Goal: Book appointment/travel/reservation

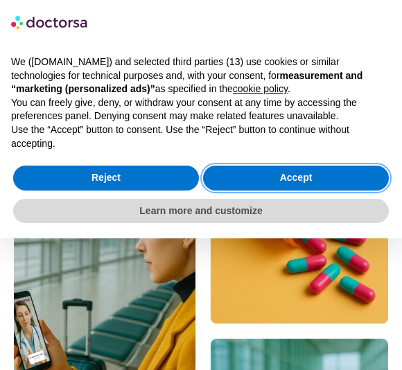
click at [325, 175] on button "Accept" at bounding box center [296, 178] width 186 height 25
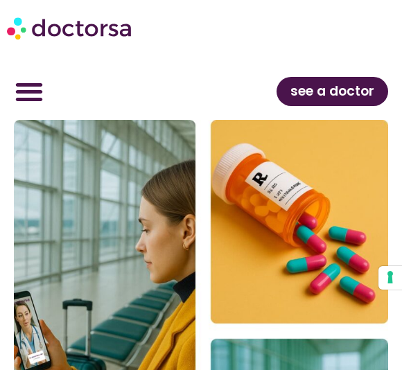
click at [31, 96] on icon "Menu Toggle" at bounding box center [29, 91] width 29 height 29
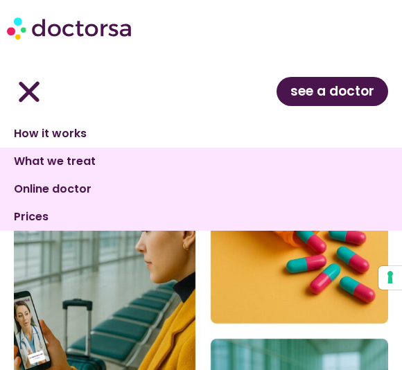
click at [65, 137] on link "How it works" at bounding box center [201, 134] width 402 height 28
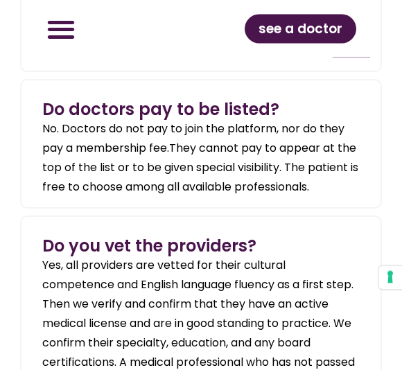
scroll to position [4299, 0]
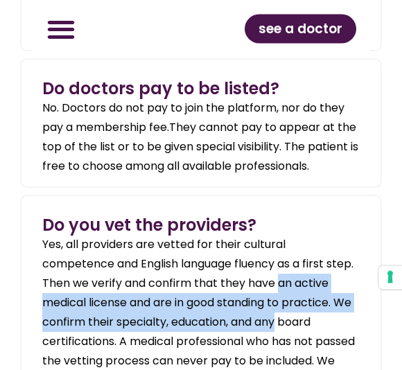
click at [363, 173] on section "Do doctors pay to be listed ? No. Doctors do not pay to join the platform, nor …" at bounding box center [200, 124] width 361 height 130
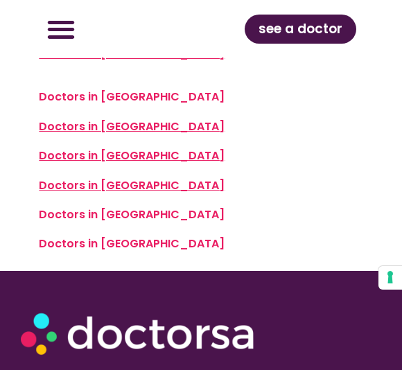
scroll to position [5236, 0]
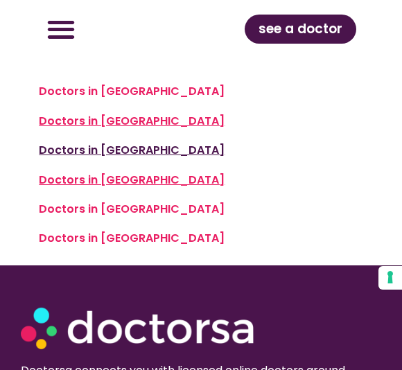
click at [91, 158] on span "Doctors in Madrid" at bounding box center [132, 150] width 186 height 16
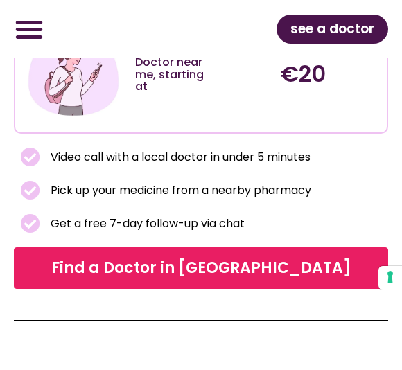
scroll to position [714, 0]
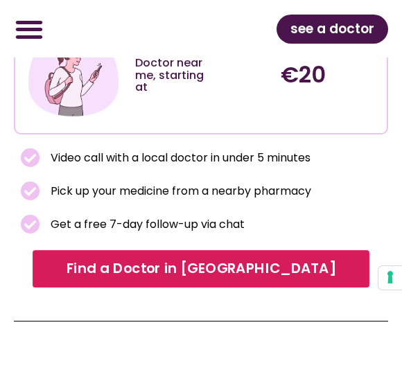
click at [332, 259] on span "Find a Doctor in [GEOGRAPHIC_DATA]" at bounding box center [202, 269] width 320 height 20
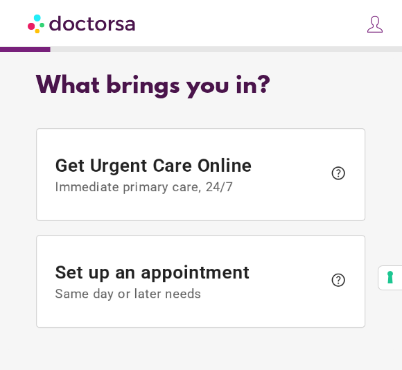
scroll to position [8, 0]
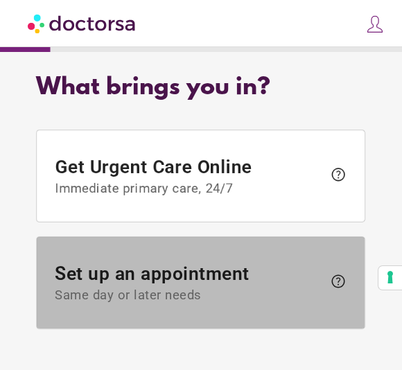
click at [230, 282] on span "Set up an appointment Same day or later needs" at bounding box center [189, 284] width 268 height 40
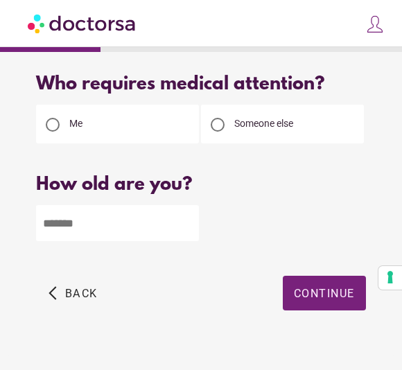
scroll to position [0, 0]
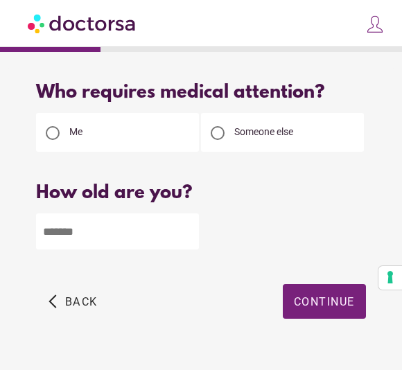
click at [112, 234] on input "number" at bounding box center [117, 232] width 163 height 36
type input "**"
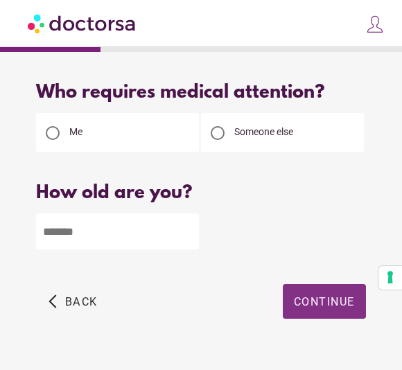
click at [344, 309] on span "Continue" at bounding box center [324, 302] width 61 height 13
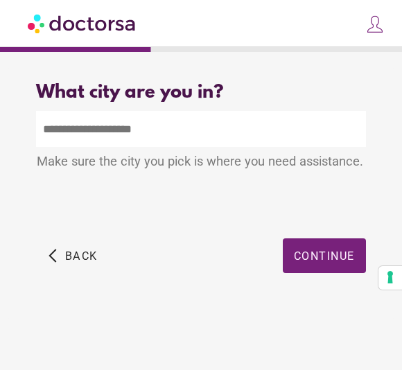
click at [110, 131] on input "text" at bounding box center [201, 129] width 330 height 36
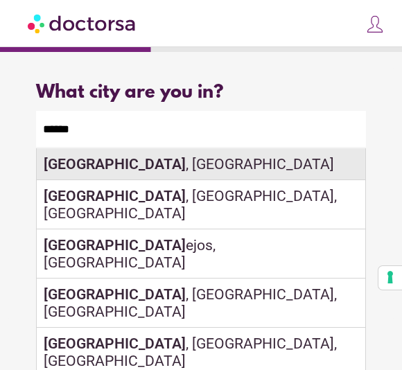
click at [133, 171] on div "Madrid , Spain" at bounding box center [201, 164] width 328 height 32
type input "**********"
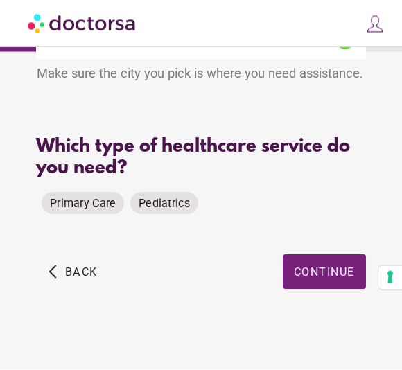
scroll to position [91, 0]
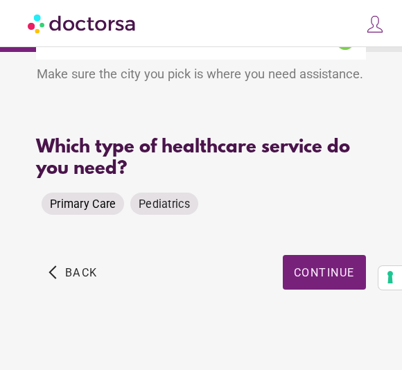
click at [101, 207] on span "Primary Care" at bounding box center [83, 204] width 66 height 13
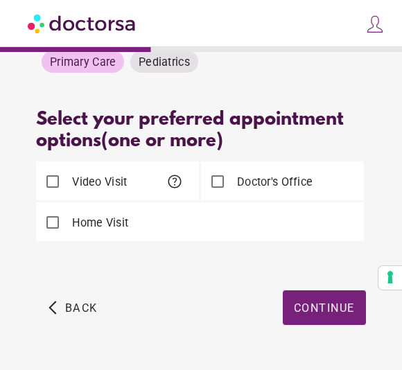
scroll to position [229, 0]
click at [176, 186] on span "help" at bounding box center [174, 182] width 17 height 17
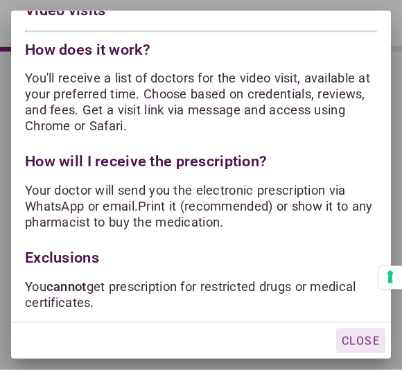
scroll to position [268, 0]
click at [366, 345] on span "Close" at bounding box center [361, 341] width 38 height 13
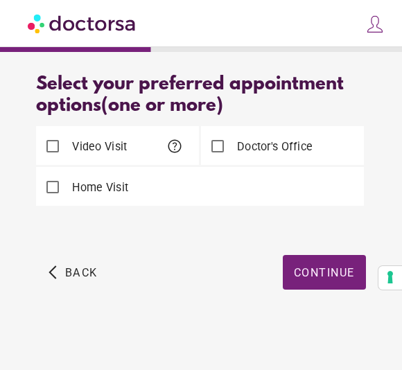
click at [274, 153] on label "Doctor's Office" at bounding box center [273, 147] width 78 height 16
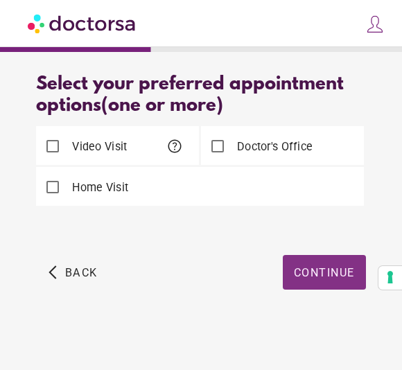
click at [338, 275] on span "Continue" at bounding box center [324, 272] width 61 height 13
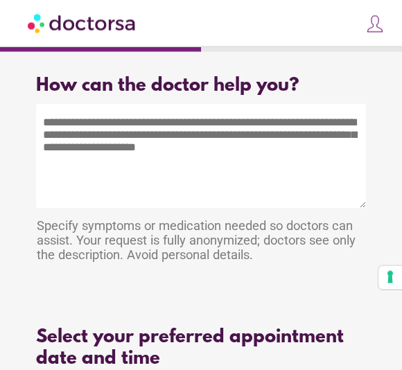
scroll to position [0, 0]
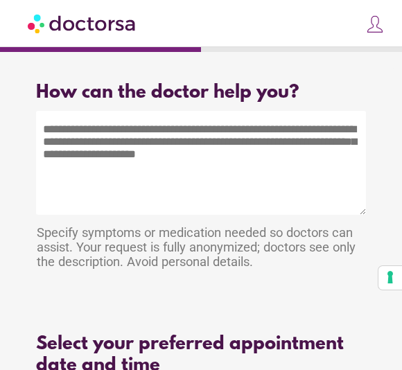
click at [65, 131] on textarea at bounding box center [201, 163] width 330 height 104
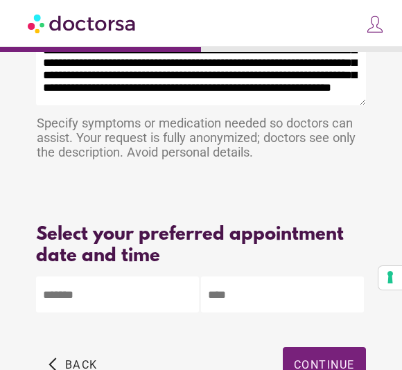
scroll to position [138, 0]
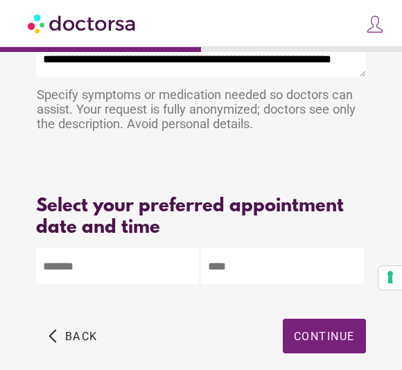
type textarea "**********"
click at [102, 277] on body "**********" at bounding box center [201, 148] width 402 height 572
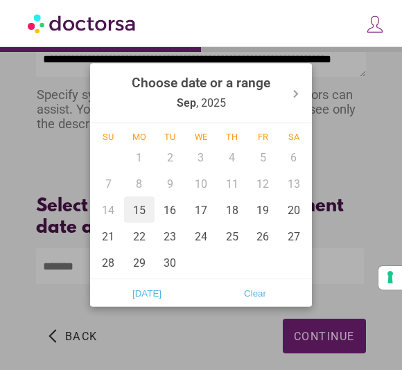
click at [144, 209] on div "15" at bounding box center [139, 210] width 31 height 26
type input "******"
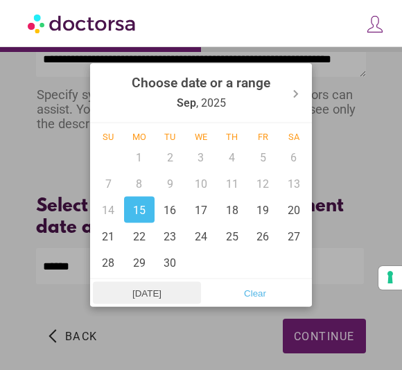
click at [153, 298] on span "Today" at bounding box center [147, 293] width 100 height 21
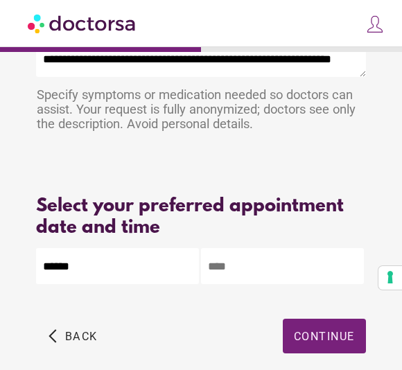
click at [241, 282] on input "text" at bounding box center [282, 266] width 163 height 36
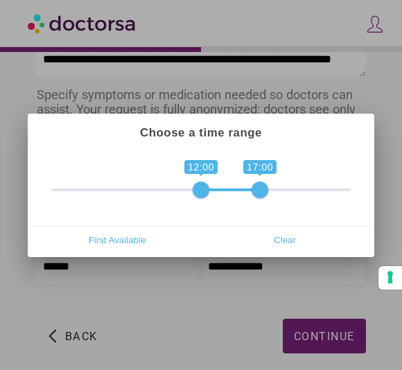
type input "**********"
click at [342, 345] on div at bounding box center [201, 185] width 402 height 370
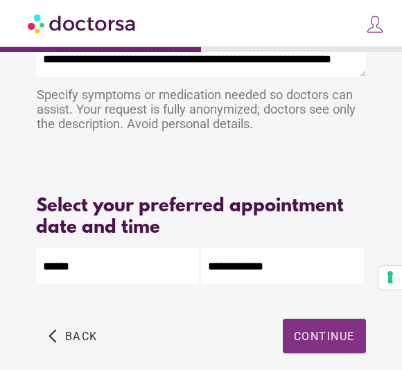
click at [343, 343] on span "Continue" at bounding box center [324, 336] width 61 height 13
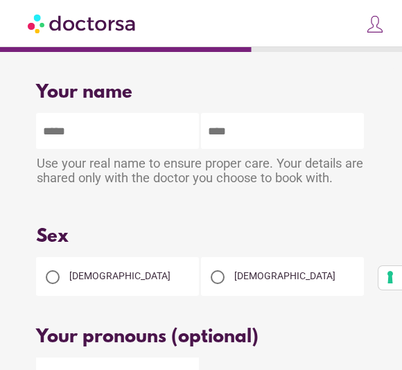
click at [93, 141] on input "text" at bounding box center [117, 131] width 163 height 36
type input "*****"
type input "********"
click at [225, 289] on div at bounding box center [218, 278] width 28 height 28
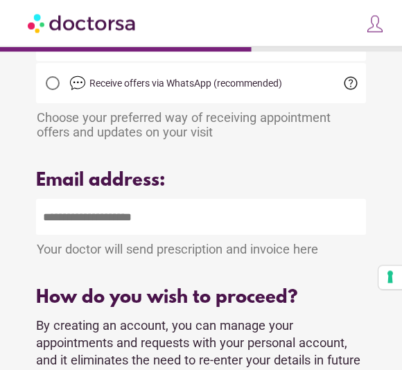
scroll to position [456, 0]
click at [79, 232] on input "email" at bounding box center [201, 217] width 330 height 36
type input "**********"
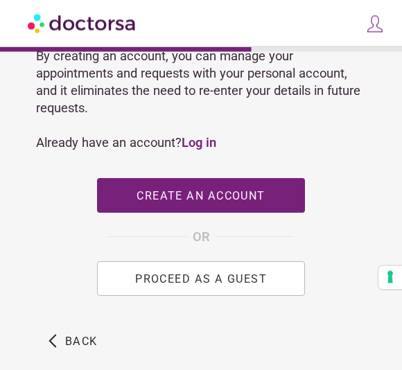
scroll to position [726, 0]
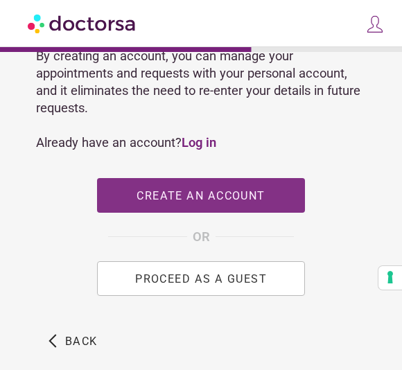
click at [245, 203] on span "Create an account" at bounding box center [201, 195] width 128 height 13
type input "**********"
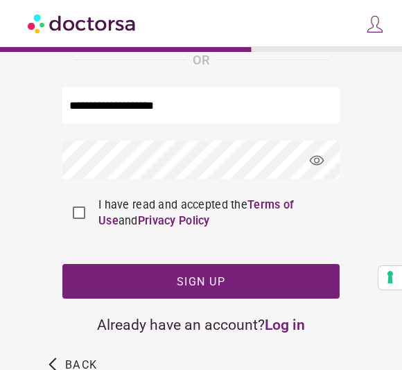
scroll to position [243, 0]
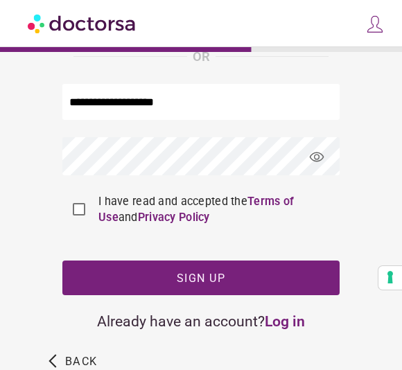
click at [313, 176] on span "visibility" at bounding box center [316, 157] width 37 height 37
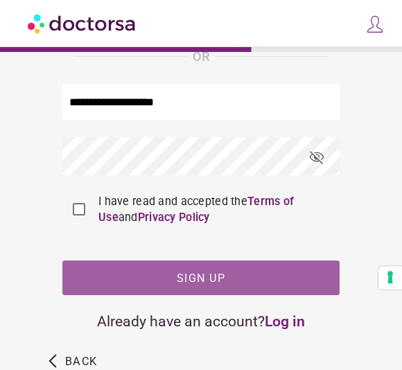
click at [262, 296] on span "button" at bounding box center [200, 278] width 277 height 35
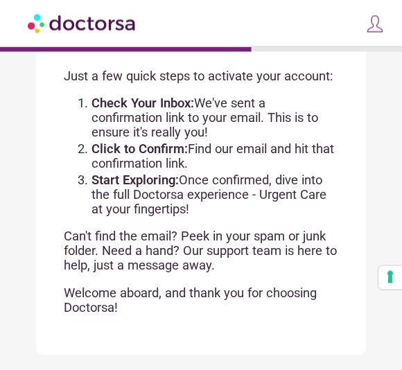
scroll to position [137, 0]
